Goal: Contribute content

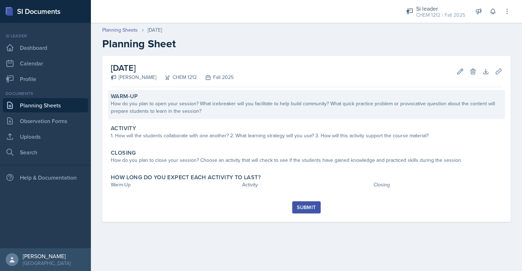
click at [194, 101] on div "How do you plan to open your session? What icebreaker will you facilitate to he…" at bounding box center [307, 107] width 392 height 15
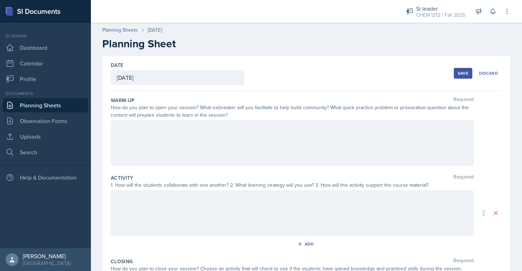
click at [197, 158] on div at bounding box center [292, 142] width 363 height 45
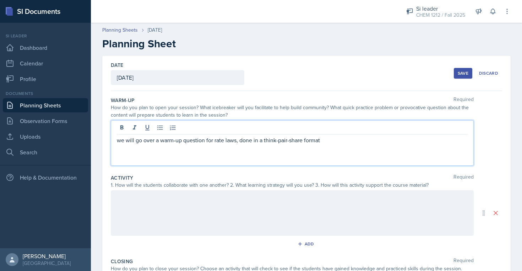
click at [187, 212] on div at bounding box center [292, 212] width 363 height 45
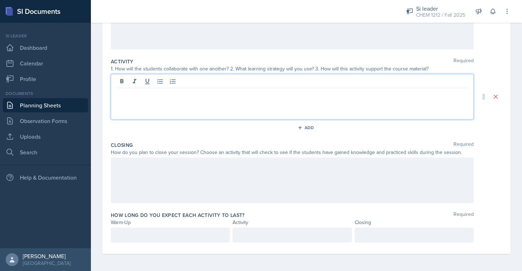
scroll to position [129, 0]
click at [179, 238] on p at bounding box center [170, 235] width 107 height 9
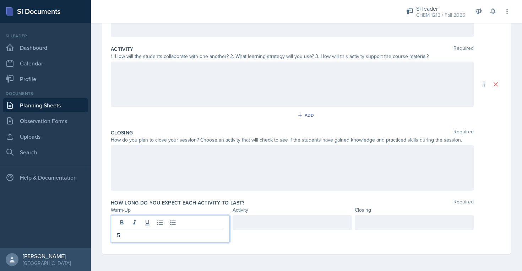
click at [292, 227] on div at bounding box center [292, 222] width 119 height 15
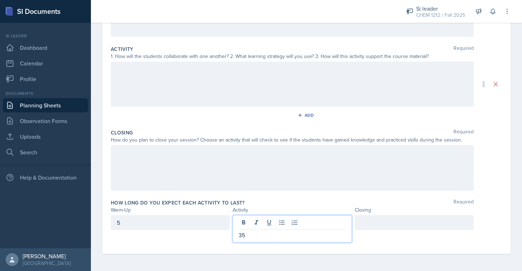
click at [402, 232] on div at bounding box center [414, 228] width 119 height 27
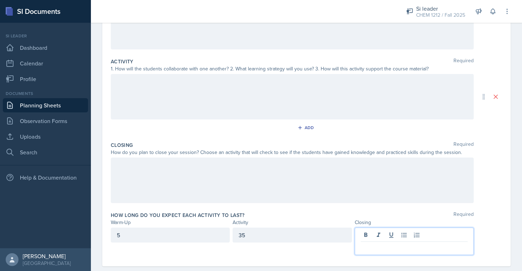
click at [402, 243] on p at bounding box center [414, 247] width 107 height 9
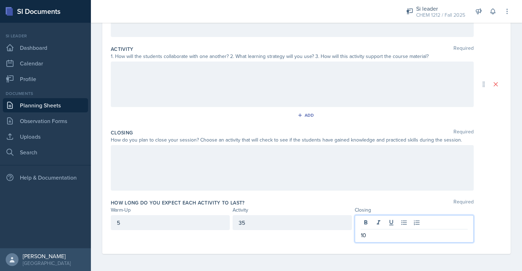
click at [211, 225] on div "5" at bounding box center [170, 222] width 119 height 15
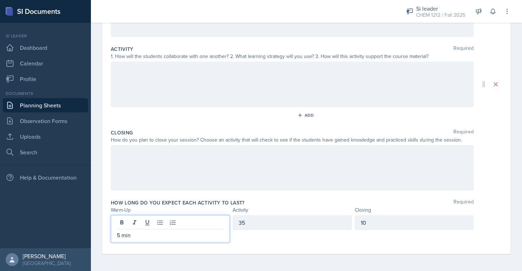
click at [273, 228] on div "35" at bounding box center [292, 222] width 119 height 15
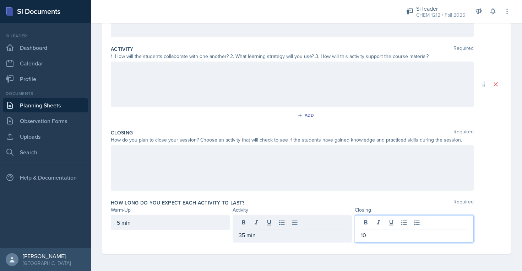
click at [385, 221] on div "10" at bounding box center [414, 228] width 119 height 27
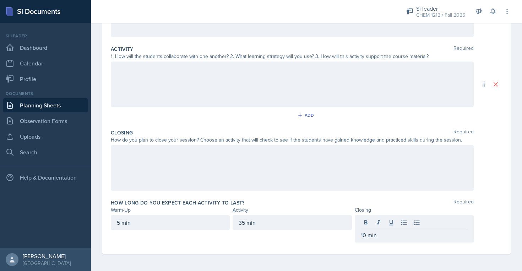
click at [304, 89] on div at bounding box center [292, 83] width 363 height 45
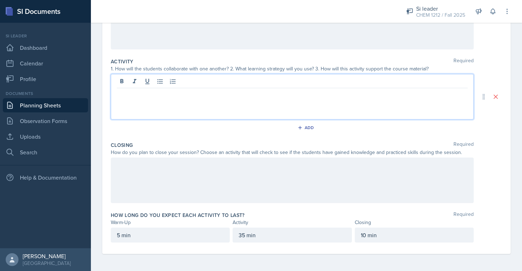
scroll to position [96, 0]
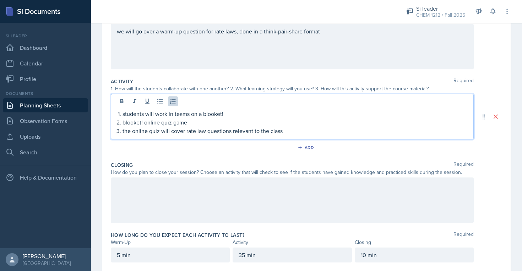
click at [281, 202] on div at bounding box center [292, 199] width 363 height 45
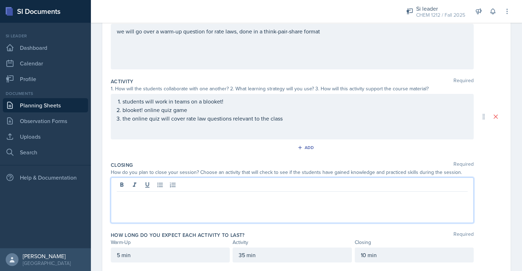
scroll to position [109, 0]
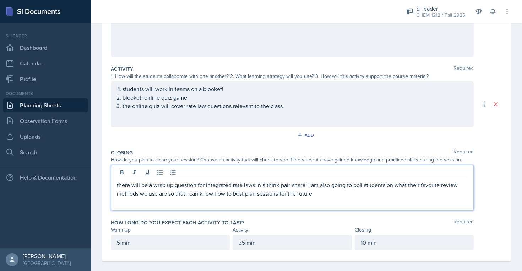
click at [272, 158] on div "How do you plan to close your session? Choose an activity that will check to se…" at bounding box center [292, 159] width 363 height 7
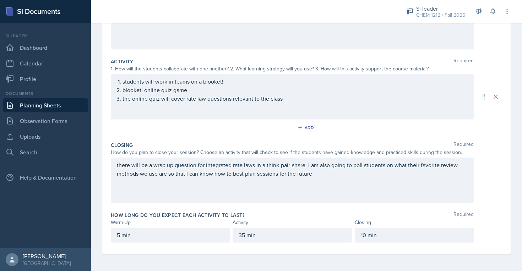
scroll to position [0, 0]
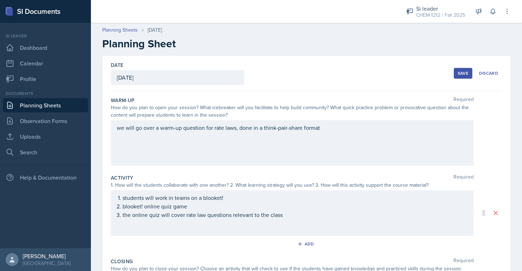
click at [467, 76] on div "Save" at bounding box center [463, 73] width 11 height 6
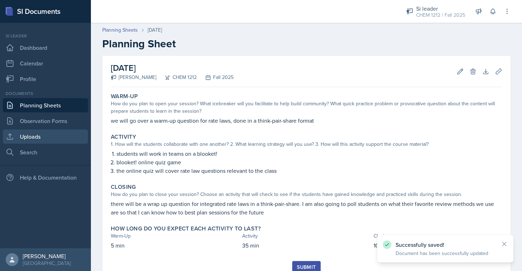
click at [47, 139] on link "Uploads" at bounding box center [45, 136] width 85 height 14
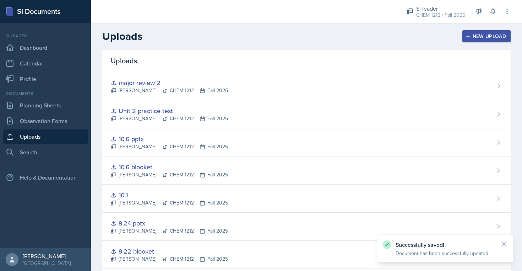
click at [479, 33] on div "New Upload" at bounding box center [486, 36] width 39 height 6
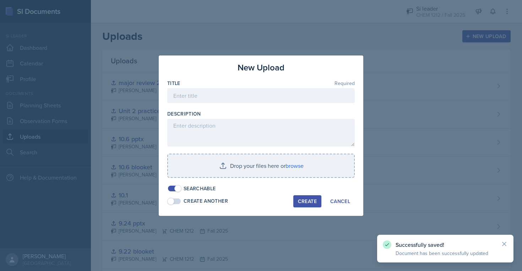
click at [259, 86] on div "Title Required" at bounding box center [261, 83] width 188 height 7
click at [258, 91] on input at bounding box center [261, 95] width 188 height 15
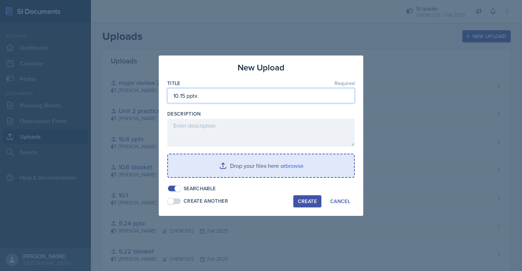
type input "10.15 pptx"
click at [274, 172] on input "file" at bounding box center [261, 165] width 186 height 23
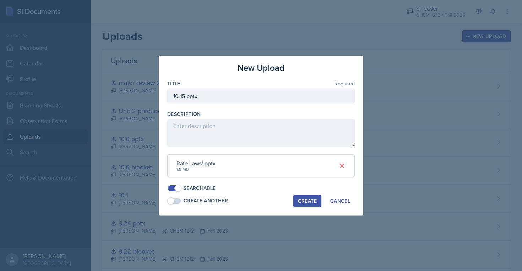
click at [307, 203] on div "Create" at bounding box center [307, 201] width 19 height 6
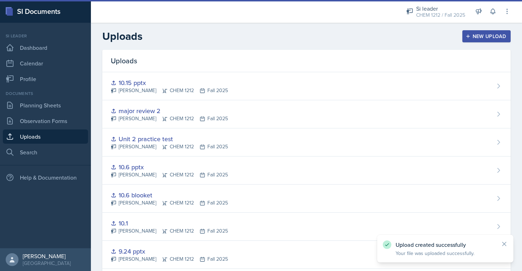
click at [485, 37] on div "New Upload" at bounding box center [486, 36] width 39 height 6
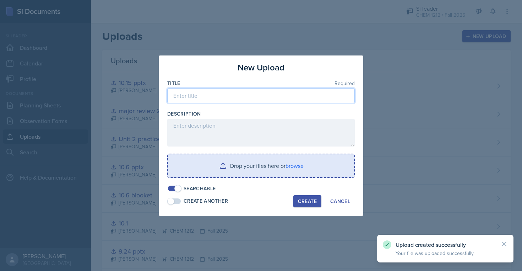
click at [275, 93] on input at bounding box center [261, 95] width 188 height 15
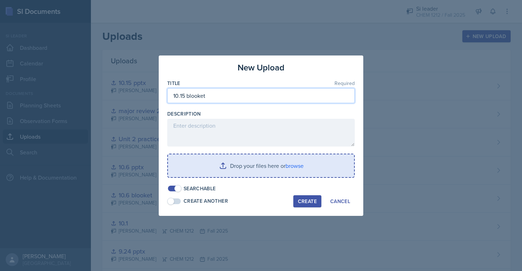
type input "10.15 blooket"
click at [276, 161] on input "file" at bounding box center [261, 165] width 186 height 23
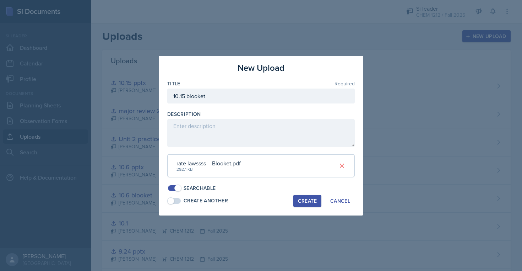
click at [310, 199] on div "Create" at bounding box center [307, 201] width 19 height 6
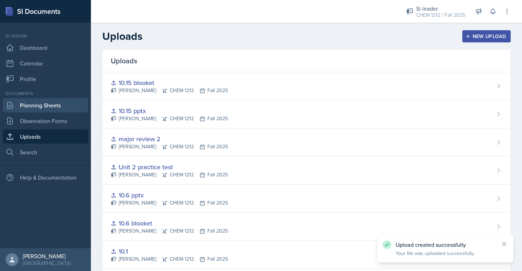
click at [44, 107] on link "Planning Sheets" at bounding box center [45, 105] width 85 height 14
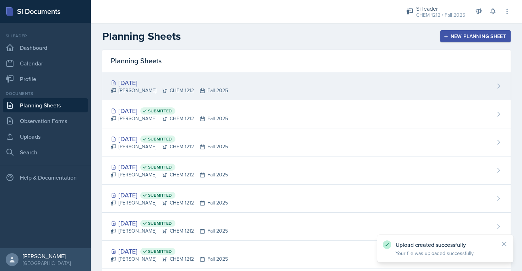
click at [167, 89] on div "Sarah Nielsen CHEM 1212 Fall 2025" at bounding box center [169, 90] width 117 height 7
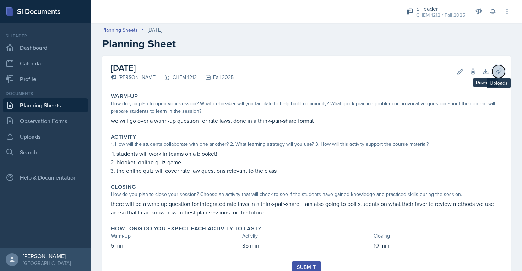
click at [503, 69] on button "Uploads" at bounding box center [499, 71] width 13 height 13
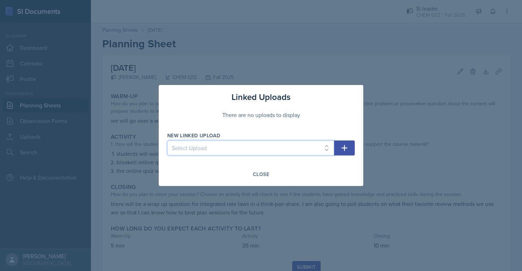
click at [249, 140] on select "Select Upload aug 25th ppt aug 25th relay qs aug 27th ppt 9.3.25 Unit One (9.8)…" at bounding box center [250, 147] width 167 height 15
select select "1e862eab-3db5-41f0-bc25-37bc2a6557f0"
click at [350, 149] on button "button" at bounding box center [344, 147] width 21 height 15
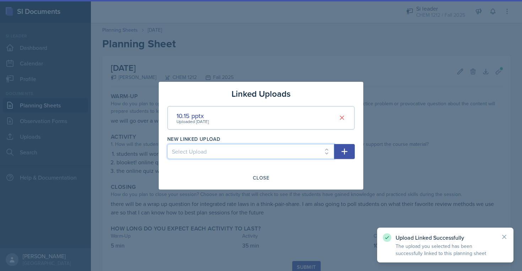
click at [302, 150] on select "Select Upload aug 25th ppt aug 25th relay qs aug 27th ppt 9.3.25 Unit One (9.8)…" at bounding box center [250, 151] width 167 height 15
select select "334a1f89-2a8c-458c-93d7-6ffae91d6d9b"
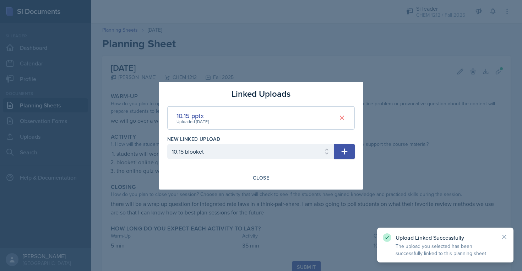
click at [344, 150] on icon "button" at bounding box center [344, 151] width 9 height 9
select select
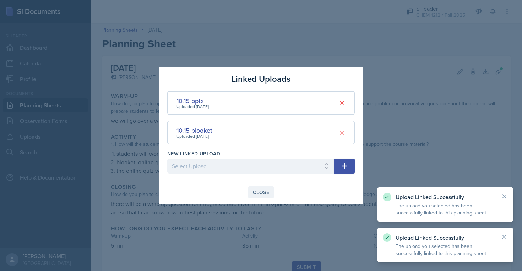
click at [269, 197] on button "Close" at bounding box center [261, 192] width 26 height 12
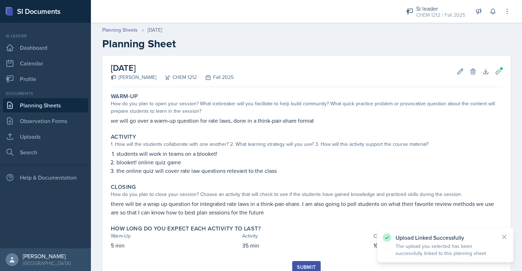
click at [305, 265] on div "Submit" at bounding box center [306, 267] width 19 height 6
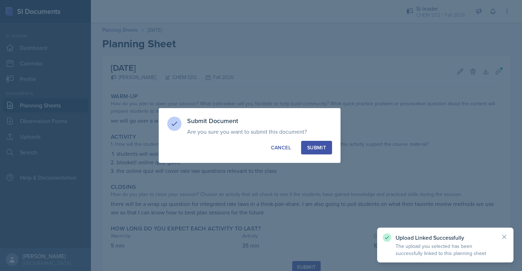
click at [317, 150] on div "Submit" at bounding box center [316, 147] width 19 height 7
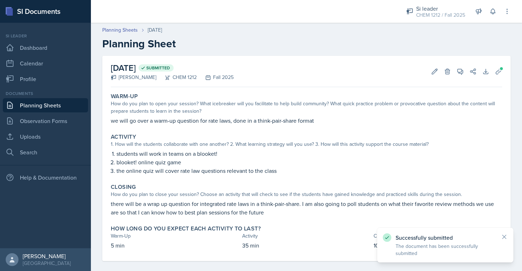
scroll to position [7, 0]
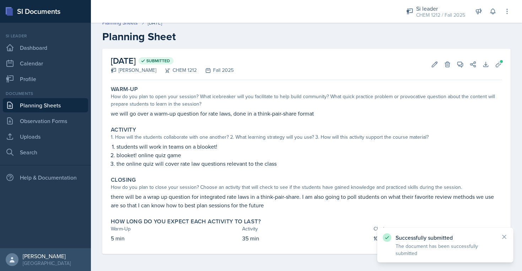
click at [32, 102] on link "Planning Sheets" at bounding box center [45, 105] width 85 height 14
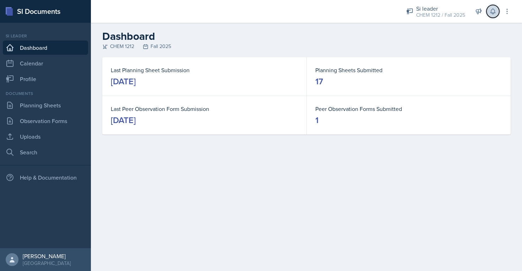
click at [495, 12] on icon at bounding box center [493, 11] width 5 height 5
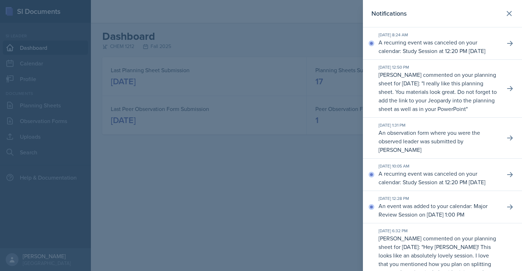
click at [511, 5] on header "Notifications" at bounding box center [442, 13] width 159 height 27
click at [511, 9] on button at bounding box center [510, 13] width 14 height 14
